Goal: Task Accomplishment & Management: Manage account settings

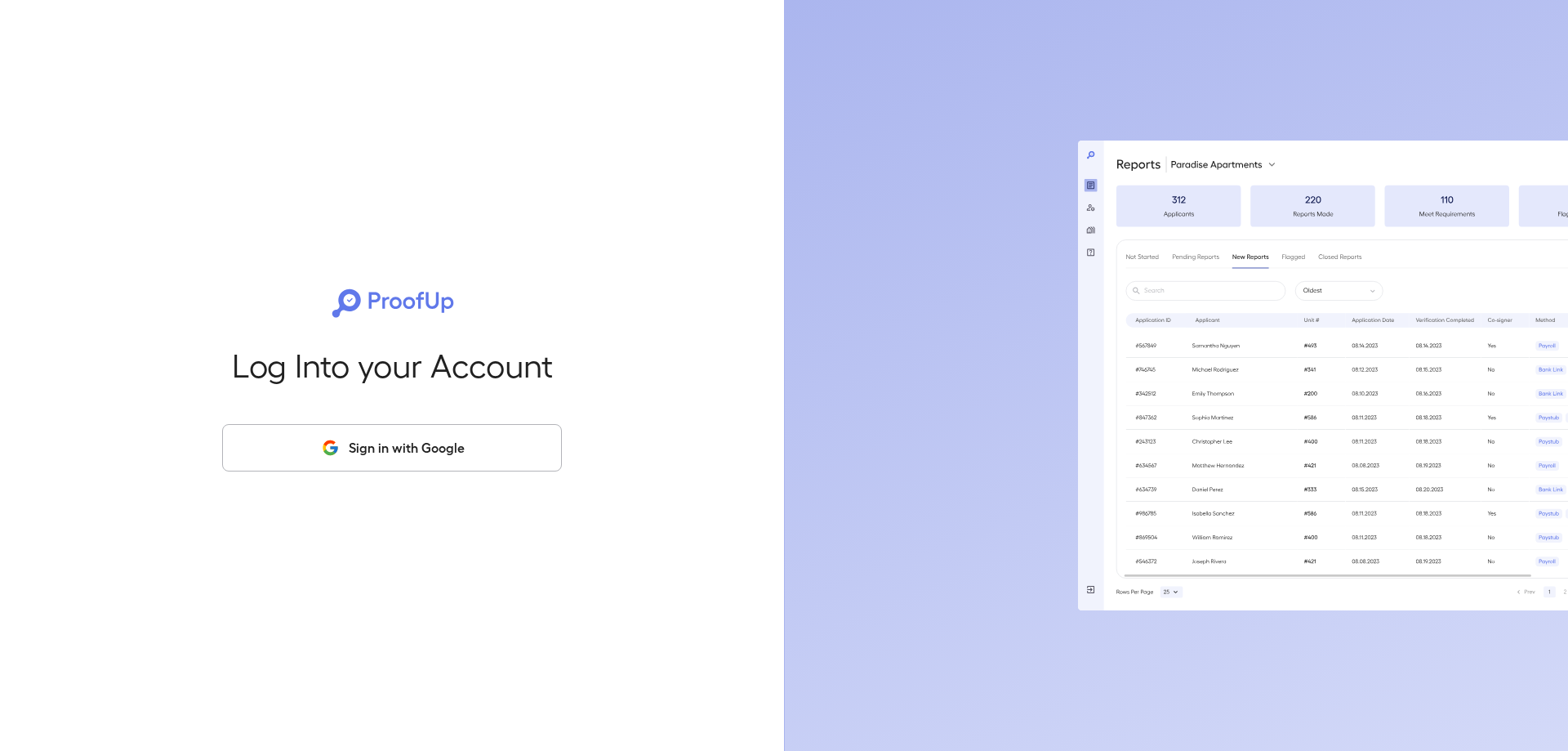
click at [438, 451] on button "Sign in with Google" at bounding box center [392, 448] width 340 height 48
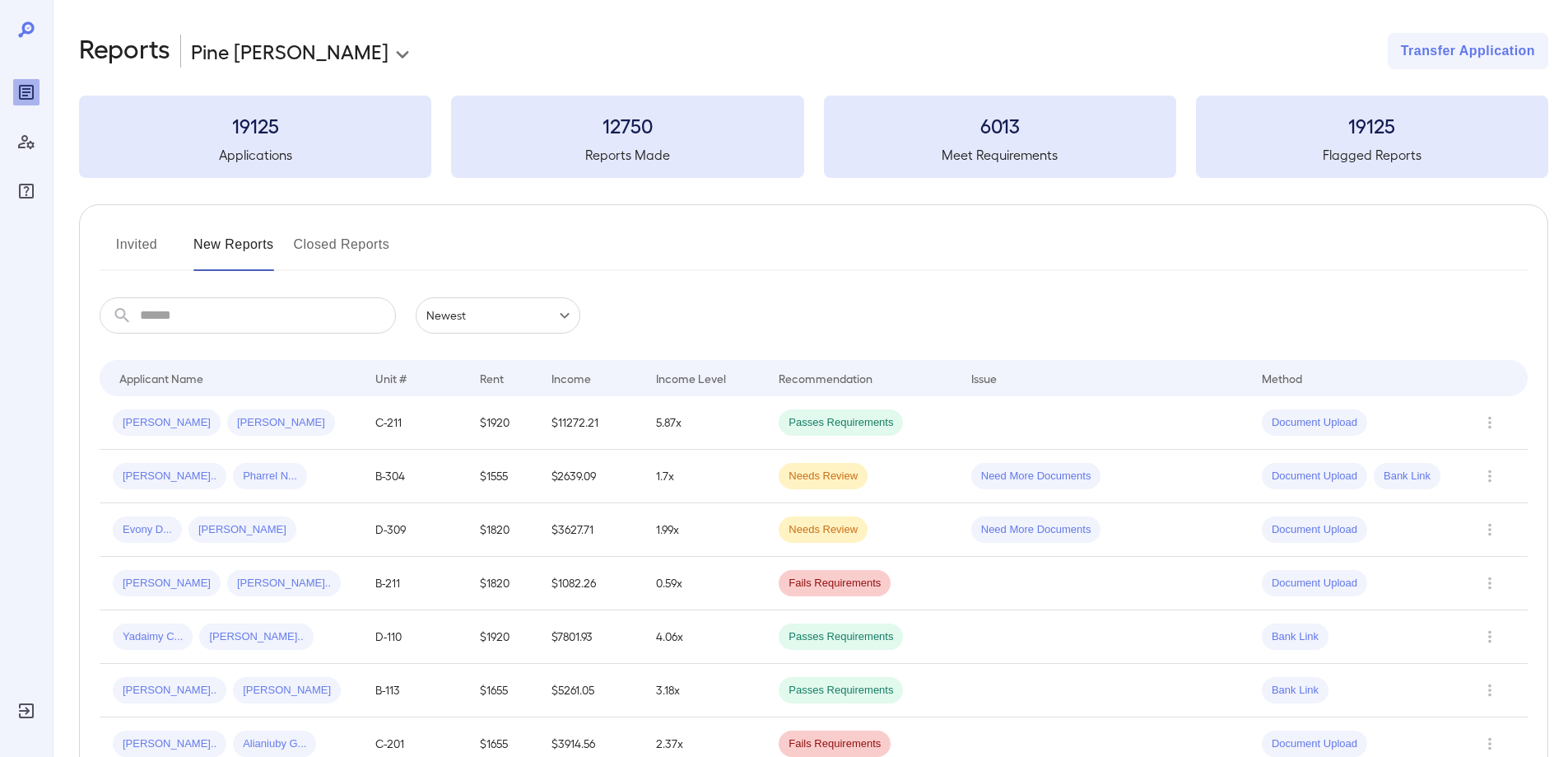
click at [130, 233] on button "Invited" at bounding box center [136, 251] width 74 height 40
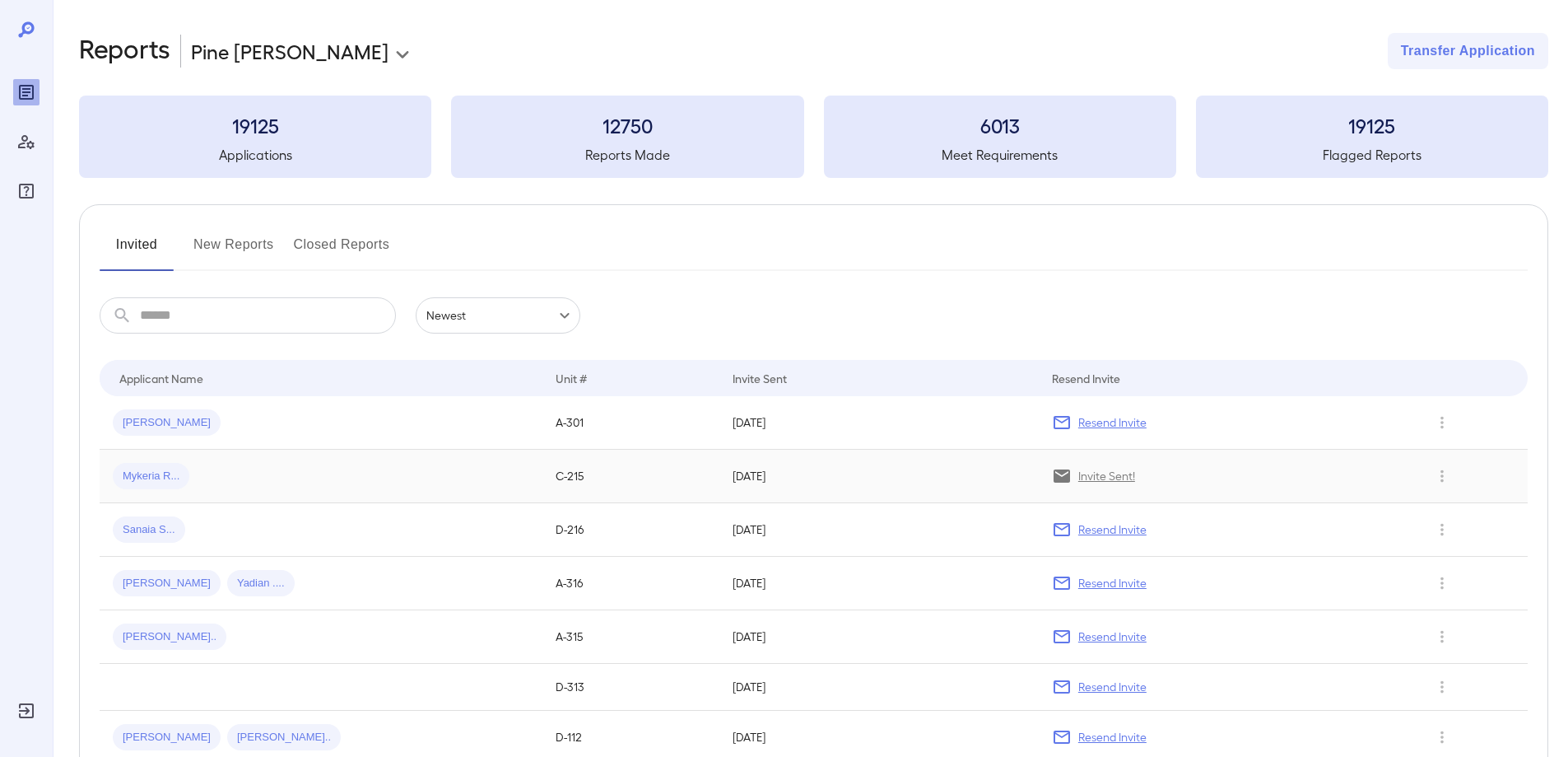
click at [1114, 475] on p "Invite Sent!" at bounding box center [1106, 476] width 57 height 17
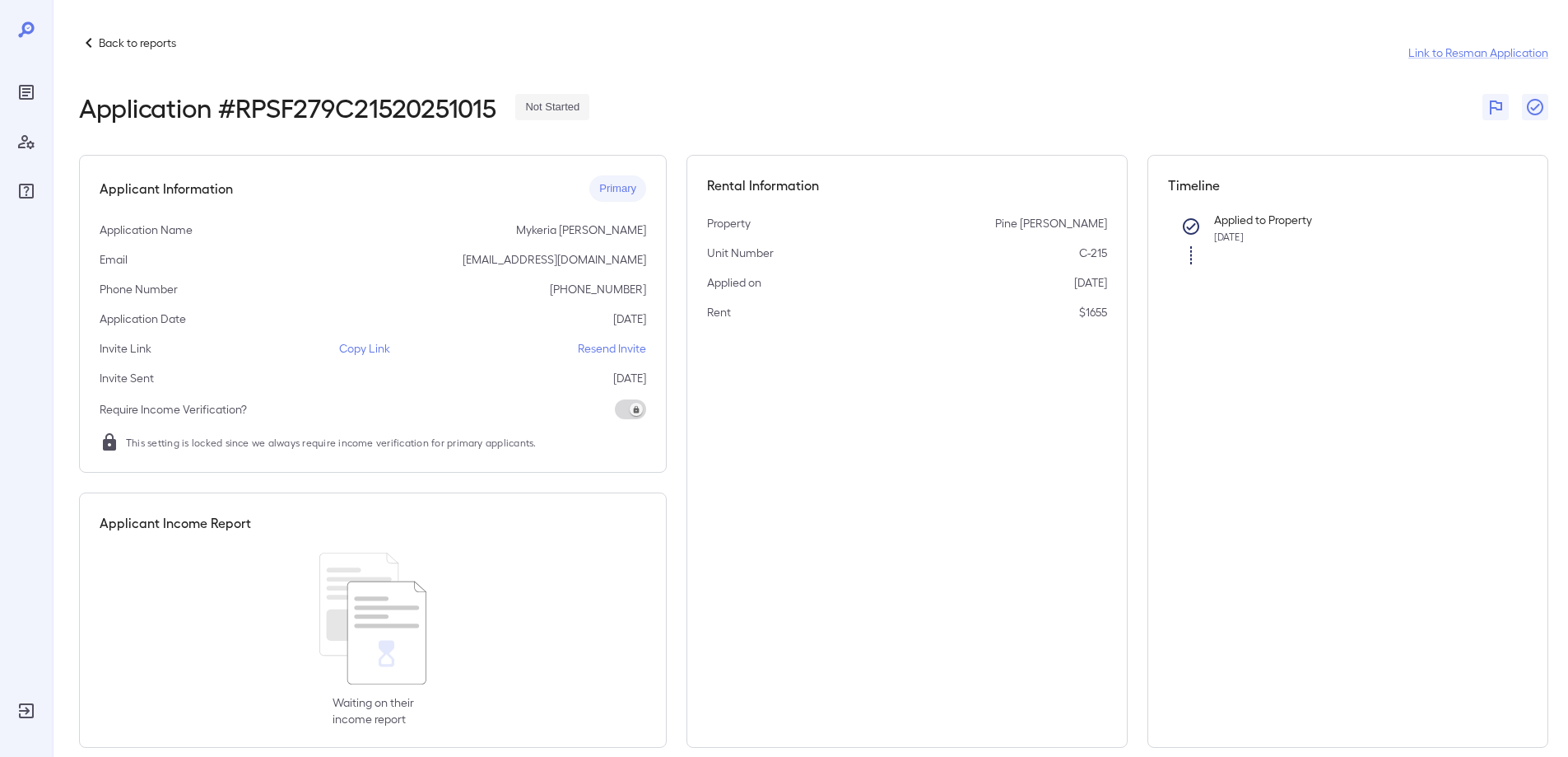
click at [623, 347] on p "Resend Invite" at bounding box center [612, 349] width 69 height 17
